Goal: Task Accomplishment & Management: Use online tool/utility

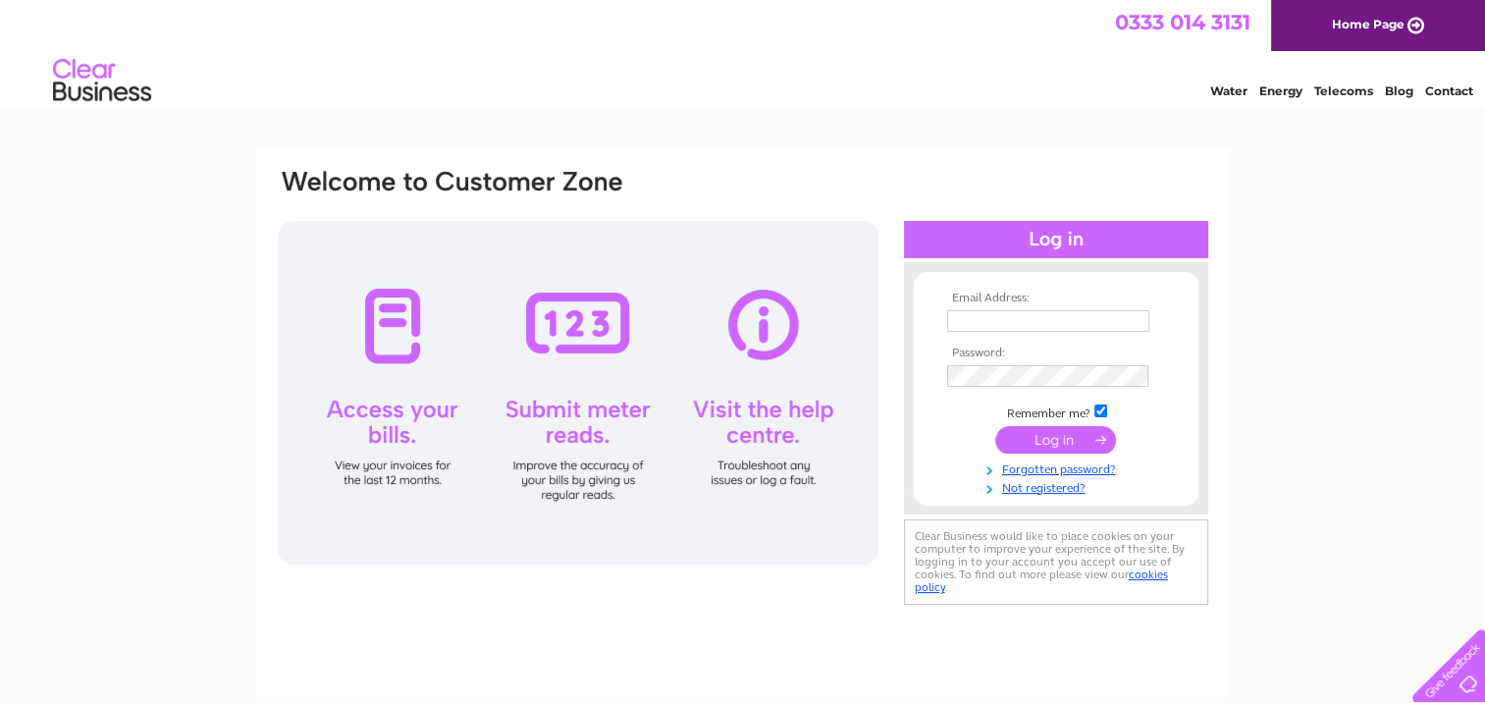
type input "[PERSON_NAME][EMAIL_ADDRESS][DOMAIN_NAME]"
click at [1075, 441] on input "submit" at bounding box center [1055, 439] width 121 height 27
click at [1088, 236] on div at bounding box center [1056, 239] width 304 height 37
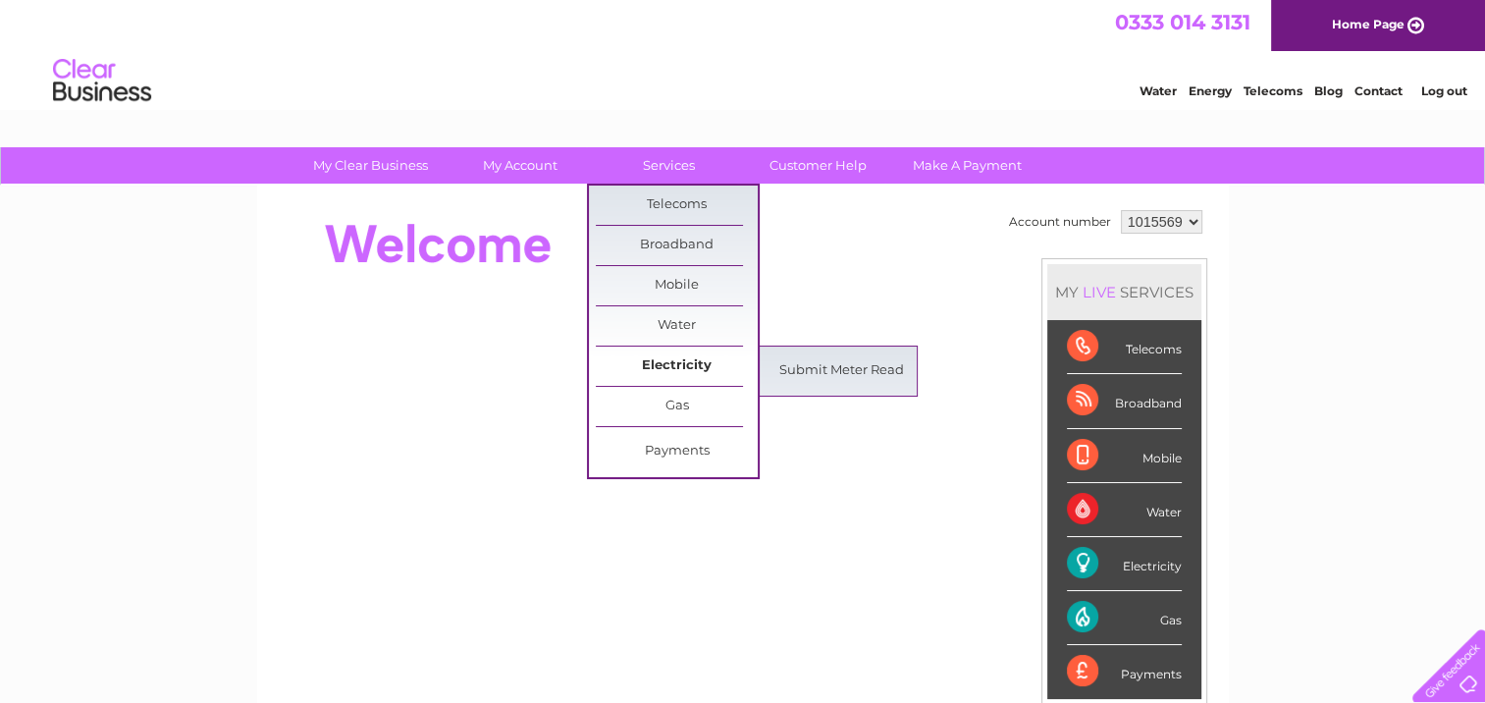
click at [683, 363] on link "Electricity" at bounding box center [677, 365] width 162 height 39
click at [830, 373] on link "Submit Meter Read" at bounding box center [841, 370] width 162 height 39
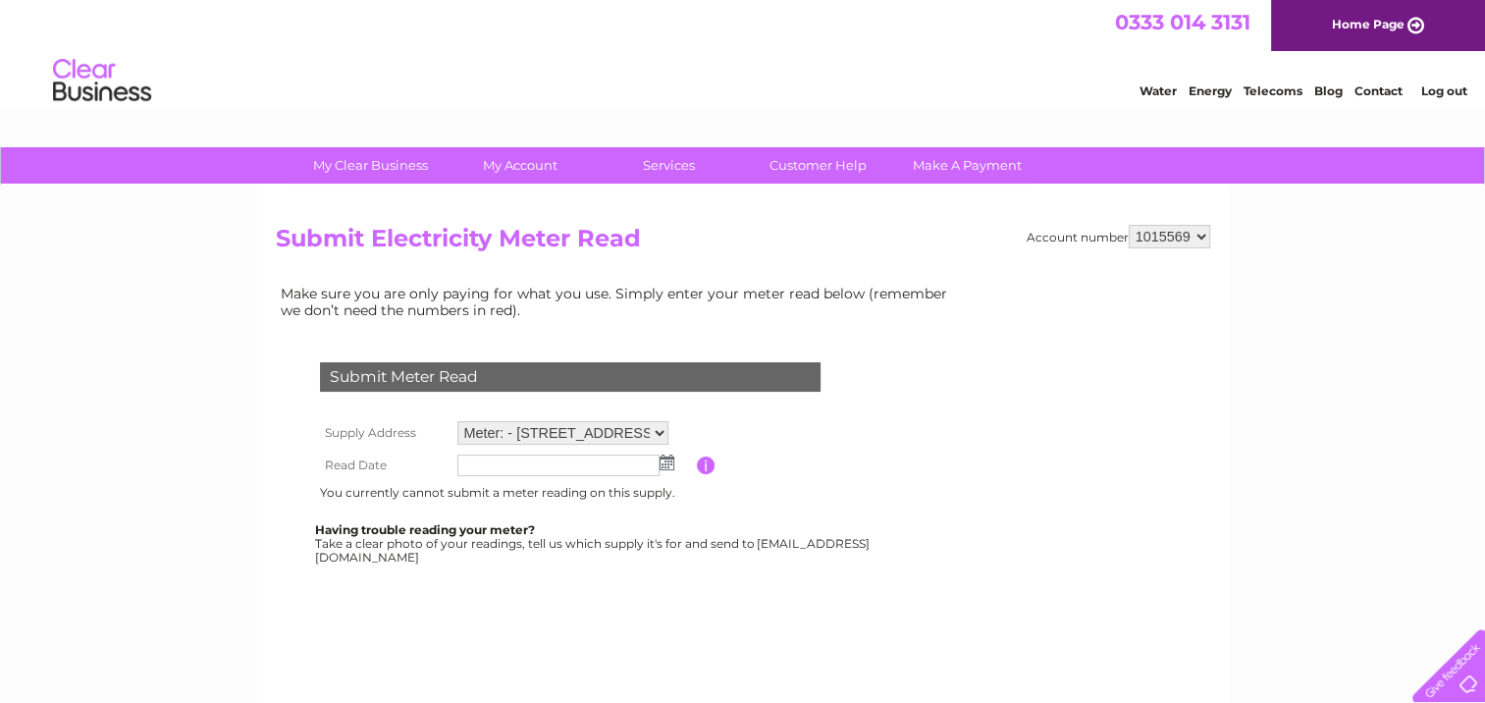
click at [703, 463] on input "button" at bounding box center [706, 465] width 19 height 18
click at [704, 463] on input "button" at bounding box center [706, 465] width 19 height 18
click at [1200, 238] on select "1015569" at bounding box center [1168, 237] width 81 height 24
